Goal: Task Accomplishment & Management: Use online tool/utility

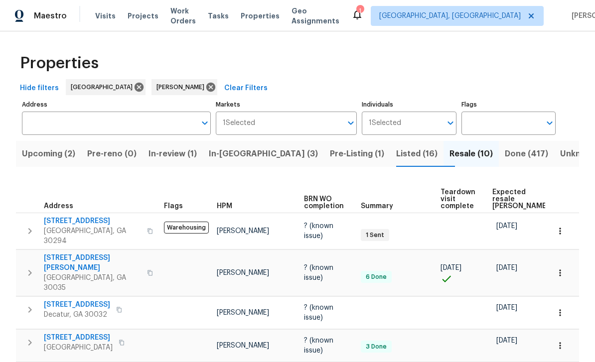
click at [169, 158] on span "In-review (1)" at bounding box center [172, 154] width 48 height 14
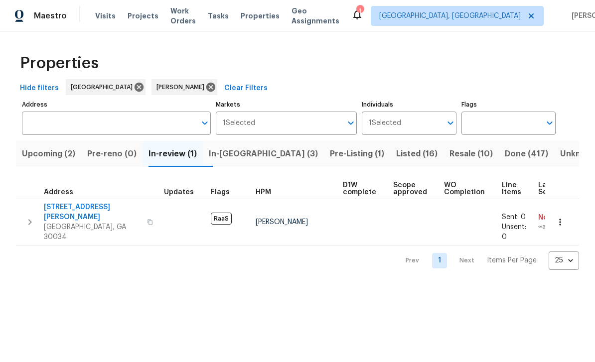
click at [509, 125] on input "Flags" at bounding box center [500, 123] width 79 height 23
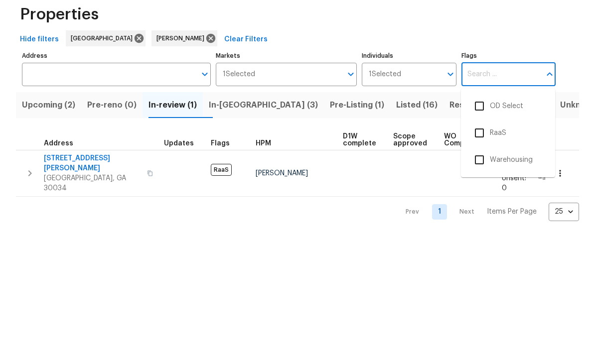
click at [233, 199] on td "RaaS" at bounding box center [229, 222] width 45 height 46
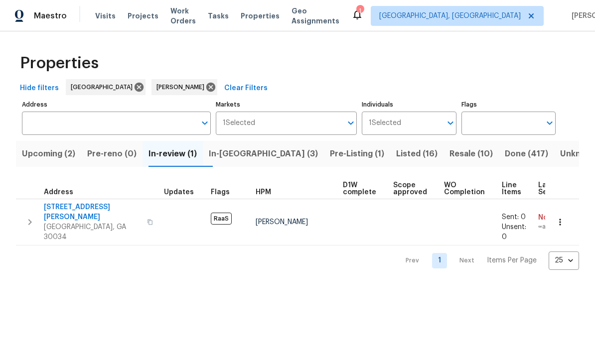
click at [257, 163] on button "In-reno (3)" at bounding box center [263, 154] width 121 height 26
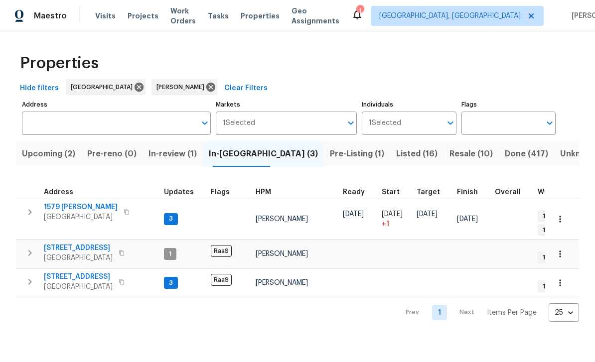
click at [64, 272] on span "[STREET_ADDRESS]" at bounding box center [78, 277] width 69 height 10
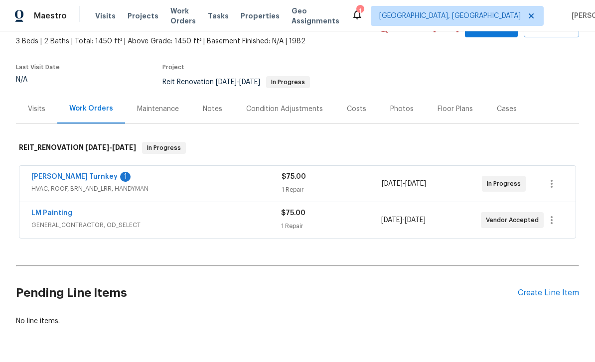
scroll to position [56, 0]
click at [47, 179] on link "[PERSON_NAME] Turnkey" at bounding box center [74, 177] width 86 height 7
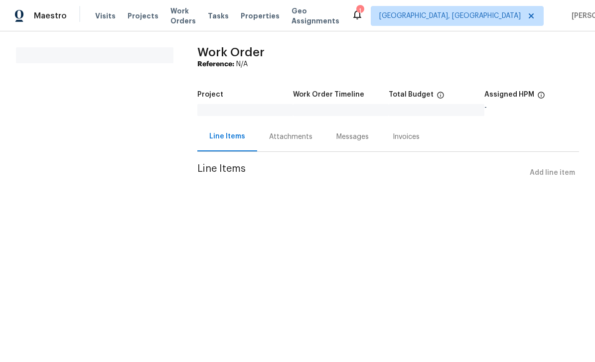
click at [293, 139] on div "Attachments" at bounding box center [290, 137] width 43 height 10
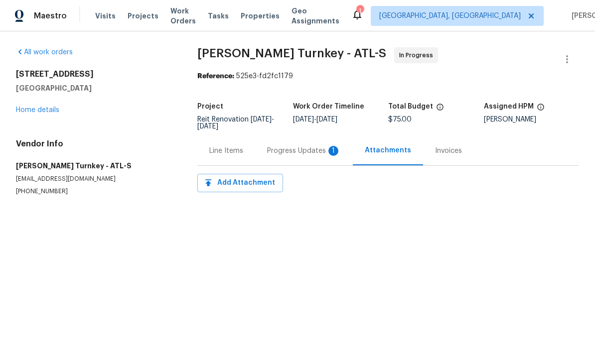
click at [328, 151] on div "1" at bounding box center [333, 151] width 10 height 10
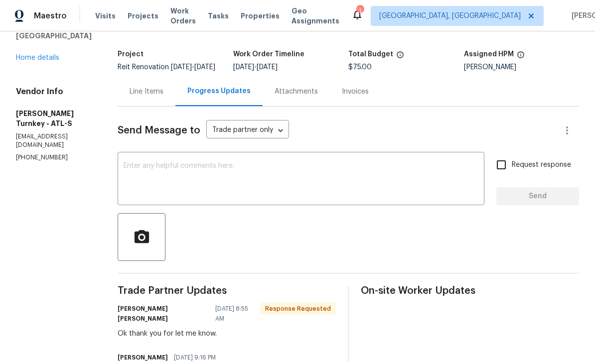
scroll to position [52, 0]
click at [131, 87] on div "Line Items" at bounding box center [146, 92] width 34 height 10
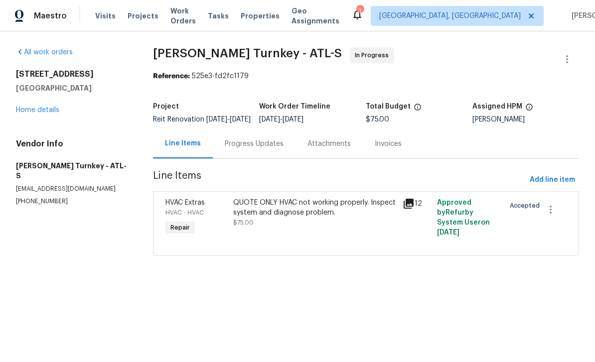
click at [341, 218] on div "QUOTE ONLY HVAC not working properly. Inspect system and diagnose problem." at bounding box center [315, 208] width 164 height 20
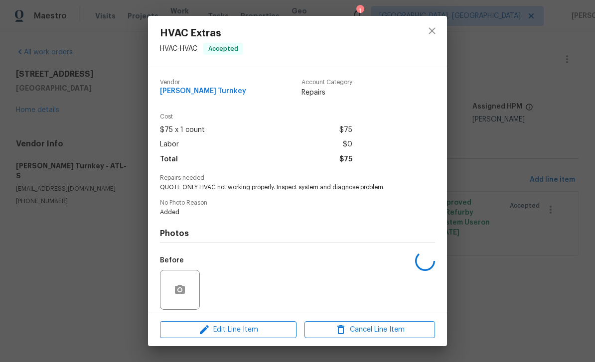
click at [70, 157] on div "HVAC Extras HVAC - HVAC Accepted Vendor Davis Turnkey Account Category Repairs …" at bounding box center [297, 181] width 595 height 362
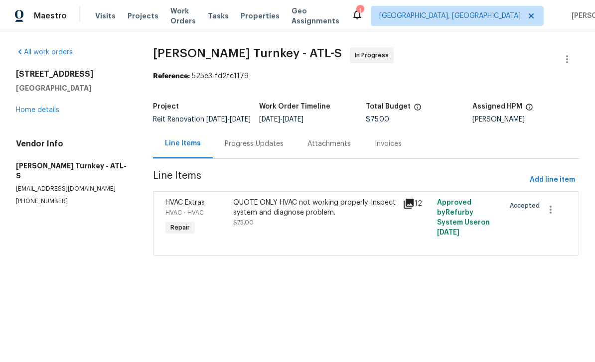
click at [268, 149] on div "Progress Updates" at bounding box center [254, 144] width 59 height 10
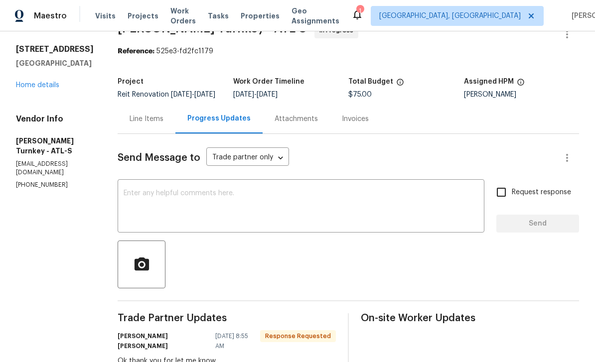
scroll to position [25, 0]
click at [135, 124] on div "Line Items" at bounding box center [146, 119] width 34 height 10
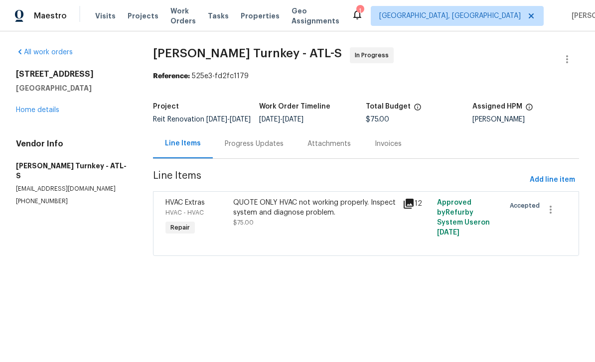
click at [271, 149] on div "Progress Updates" at bounding box center [254, 144] width 59 height 10
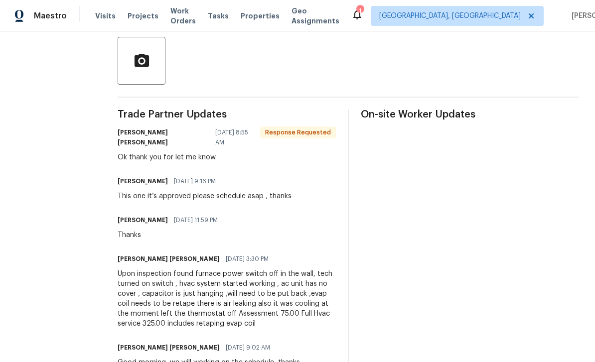
scroll to position [228, 0]
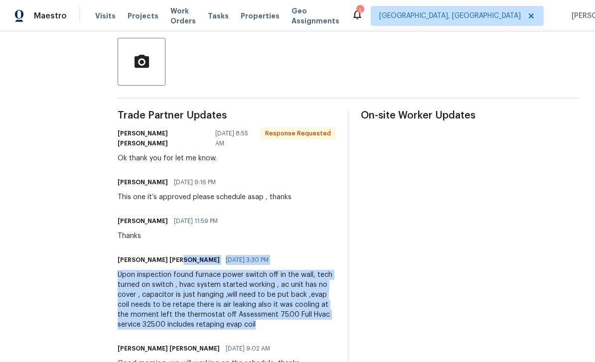
copy div "10/03/2025 3:30 PM Upon inspection found furnace power switch off in the wall, …"
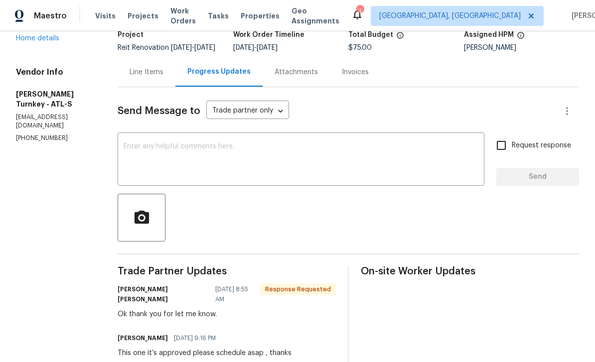
scroll to position [69, 0]
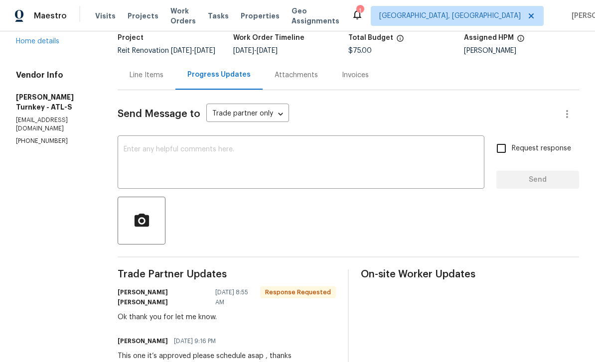
click at [129, 70] on div "Line Items" at bounding box center [146, 75] width 34 height 10
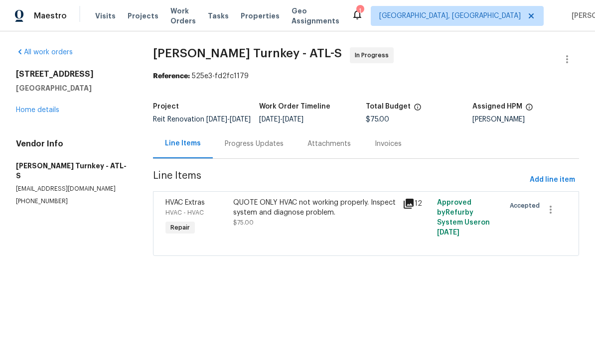
click at [320, 218] on div "QUOTE ONLY HVAC not working properly. Inspect system and diagnose problem." at bounding box center [315, 208] width 164 height 20
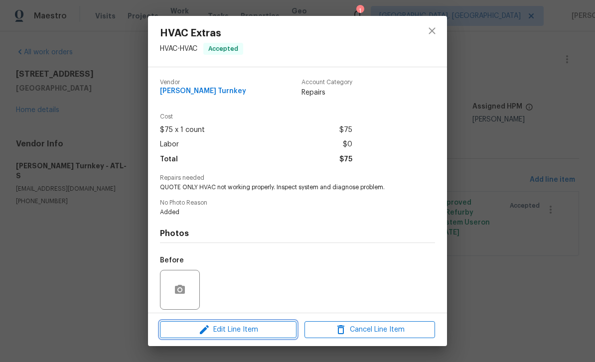
click at [282, 332] on span "Edit Line Item" at bounding box center [228, 330] width 130 height 12
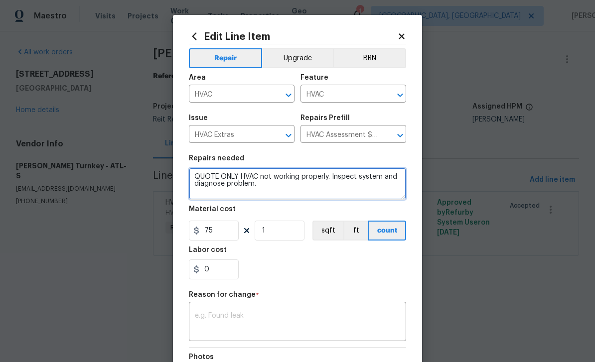
click at [196, 174] on textarea "QUOTE ONLY HVAC not working properly. Inspect system and diagnose problem." at bounding box center [297, 184] width 217 height 32
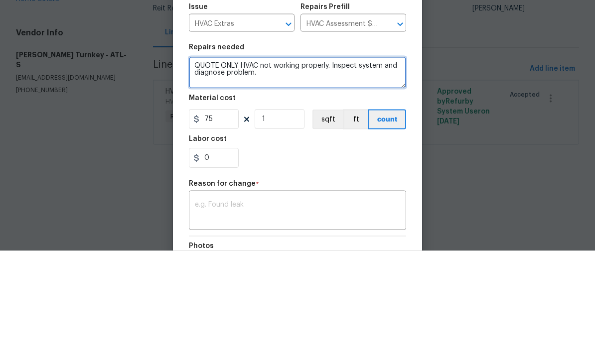
click at [254, 168] on textarea "QUOTE ONLY HVAC not working properly. Inspect system and diagnose problem." at bounding box center [297, 184] width 217 height 32
click at [193, 168] on textarea "not working properly. Inspect system and diagnose problem." at bounding box center [297, 184] width 217 height 32
click at [200, 168] on textarea "not working properly. Inspect system and diagnose problem." at bounding box center [297, 184] width 217 height 32
paste textarea "10/03/2025 3:30 PM Upon inspection found furnace power switch off in the wall, …"
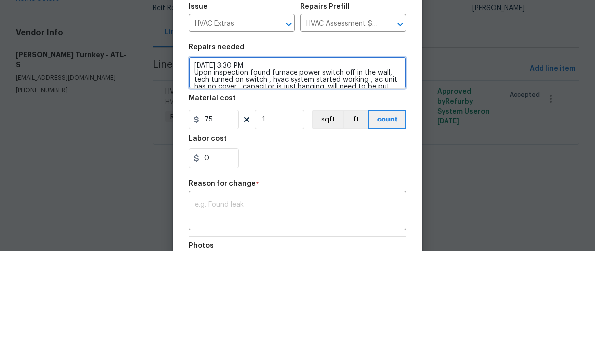
scroll to position [42, 0]
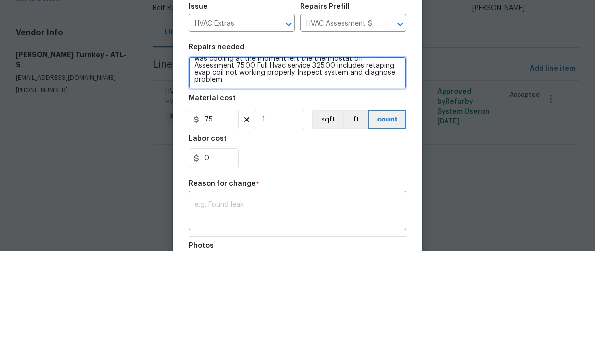
type textarea "[DATE] 3:30 PM Upon inspection found furnace power switch off in the wall, tech…"
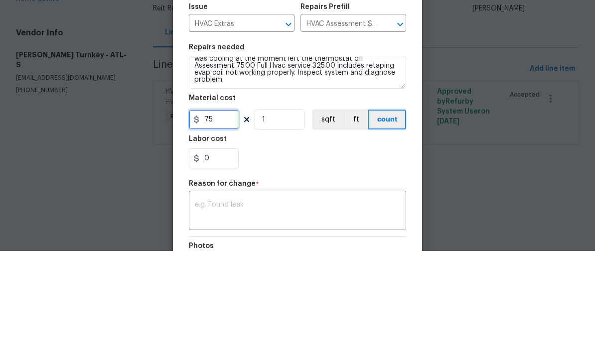
click at [226, 221] on input "75" at bounding box center [214, 231] width 50 height 20
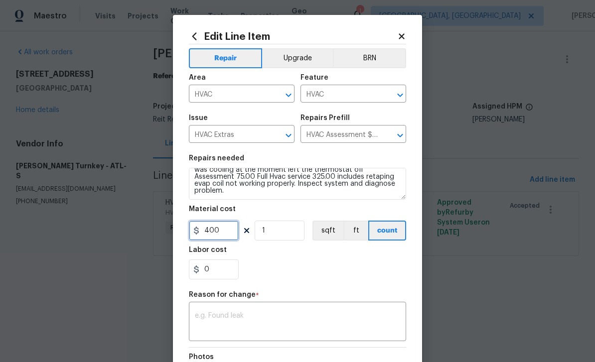
type input "400"
click at [367, 318] on textarea at bounding box center [297, 322] width 205 height 21
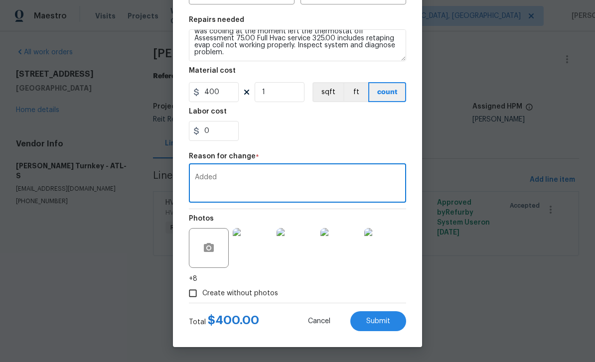
type textarea "Added"
click at [401, 317] on button "Submit" at bounding box center [378, 321] width 56 height 20
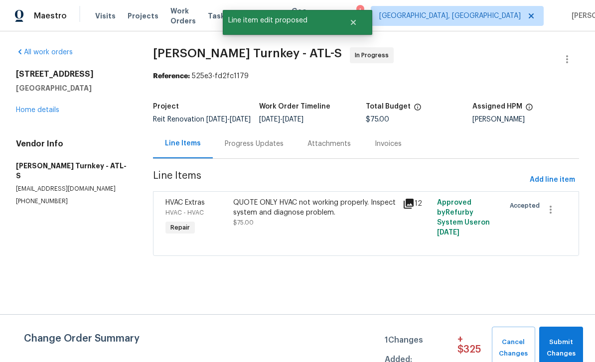
scroll to position [0, 0]
click at [568, 346] on span "Submit Changes" at bounding box center [561, 348] width 34 height 23
